Goal: Check status: Check status

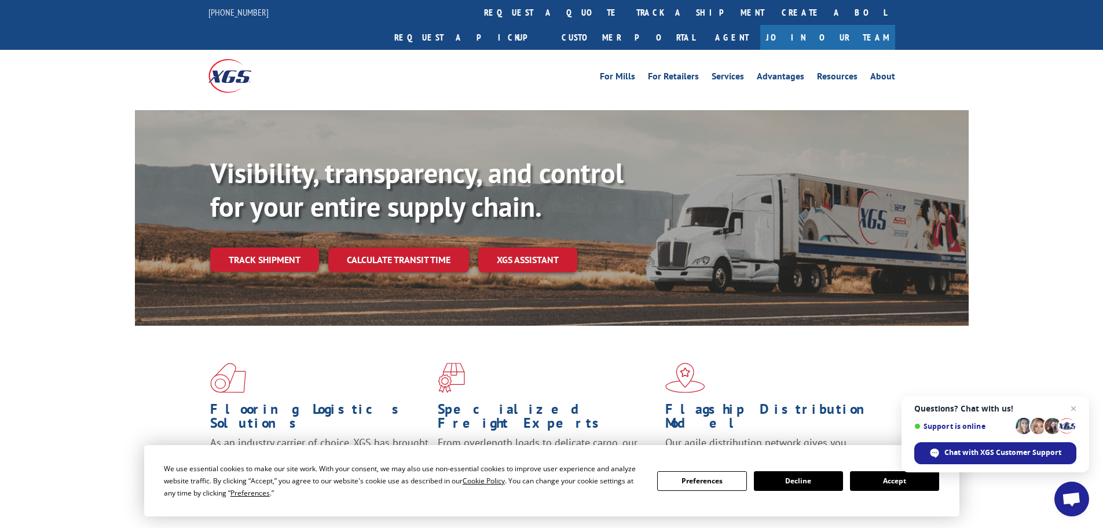
click at [895, 480] on button "Accept" at bounding box center [894, 481] width 89 height 20
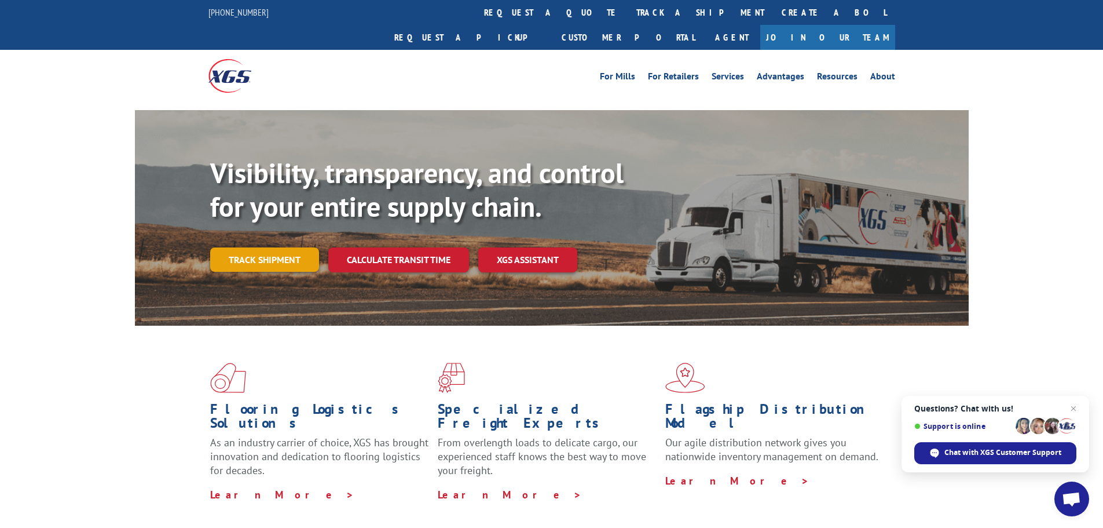
click at [241, 247] on link "Track shipment" at bounding box center [264, 259] width 109 height 24
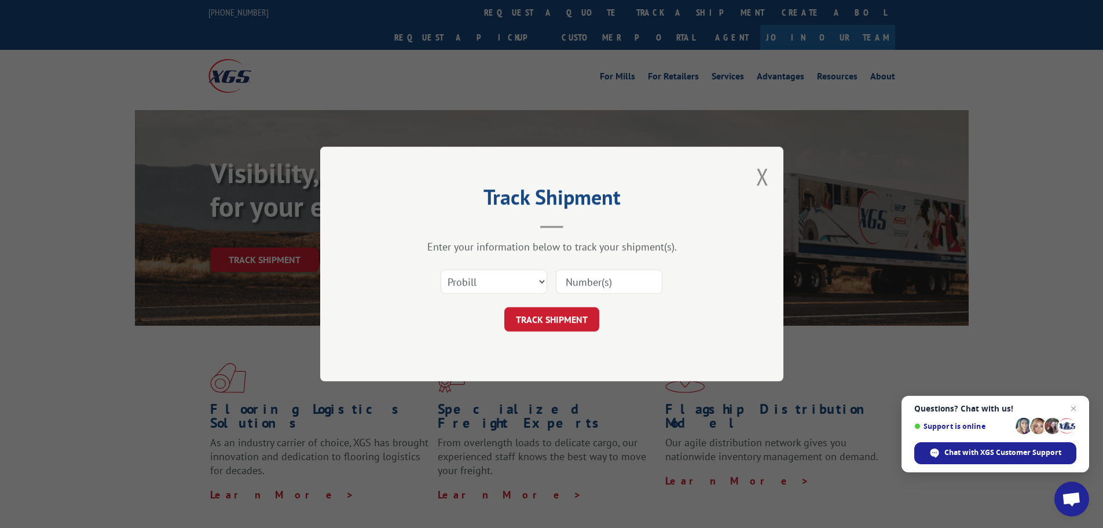
click at [606, 284] on input at bounding box center [609, 281] width 107 height 24
click at [594, 282] on input at bounding box center [609, 281] width 107 height 24
type input "17156679"
click button "TRACK SHIPMENT" at bounding box center [551, 319] width 95 height 24
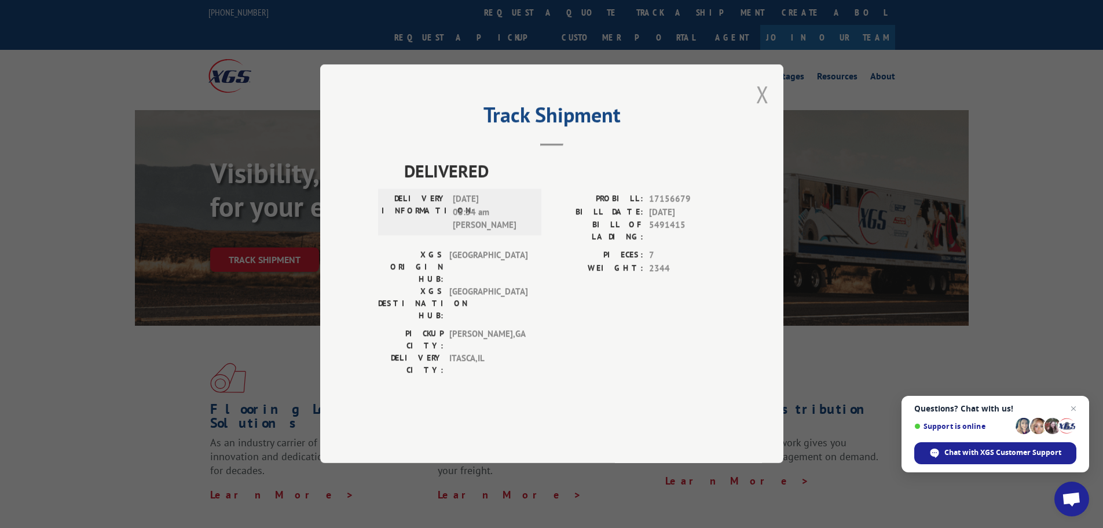
click at [762, 109] on button "Close modal" at bounding box center [762, 94] width 13 height 31
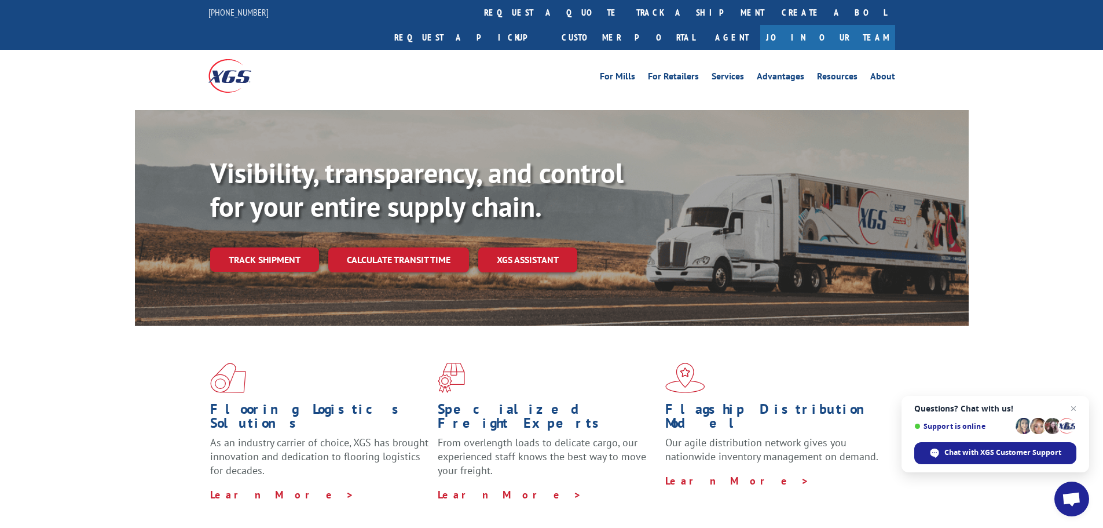
click at [613, 466] on div "Flooring Logistics Solutions As an industry carrier of choice, XGS has brought …" at bounding box center [552, 431] width 834 height 213
click at [1075, 406] on span "Close chat" at bounding box center [1074, 408] width 14 height 14
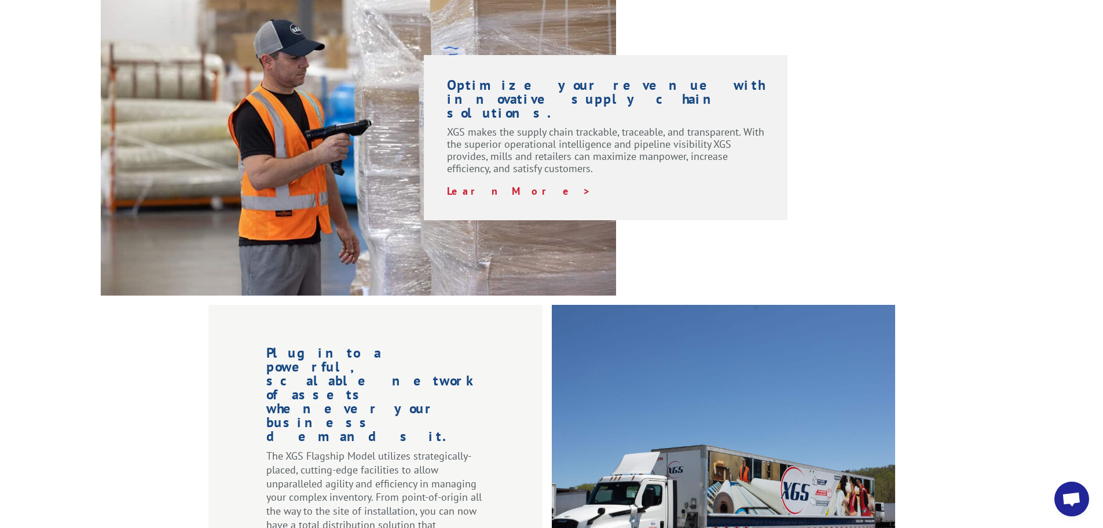
scroll to position [896, 0]
